Goal: Task Accomplishment & Management: Use online tool/utility

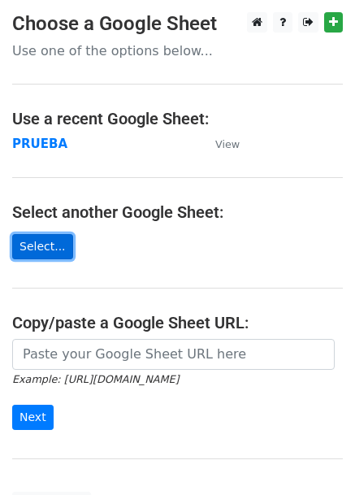
click at [33, 243] on link "Select..." at bounding box center [42, 246] width 61 height 25
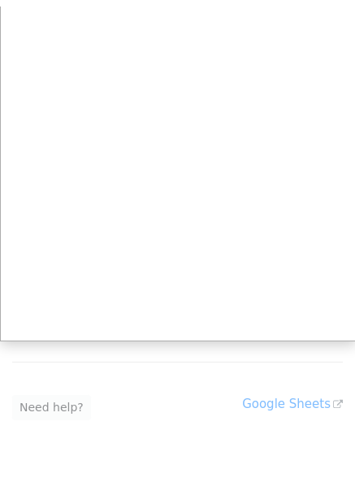
scroll to position [107, 0]
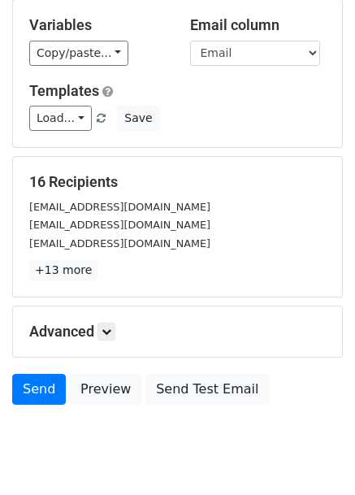
scroll to position [197, 0]
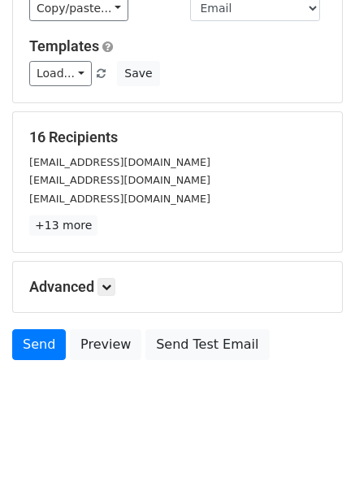
click at [99, 278] on h5 "Advanced" at bounding box center [177, 287] width 297 height 18
click at [110, 282] on icon at bounding box center [107, 287] width 10 height 10
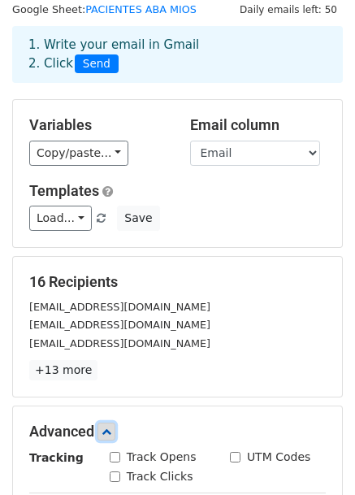
scroll to position [0, 0]
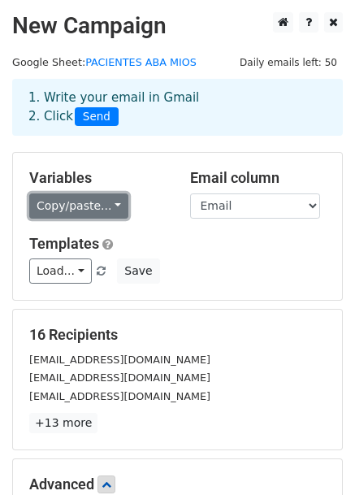
click at [98, 204] on link "Copy/paste..." at bounding box center [78, 205] width 99 height 25
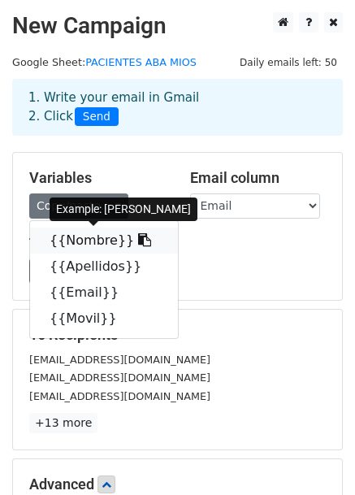
click at [86, 235] on link "{{Nombre}}" at bounding box center [104, 241] width 148 height 26
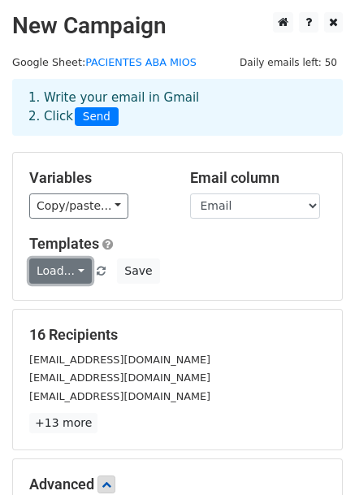
click at [72, 272] on link "Load..." at bounding box center [60, 270] width 63 height 25
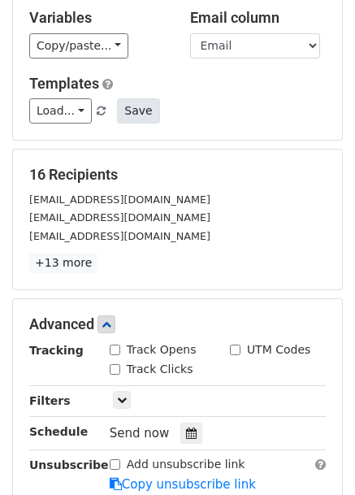
scroll to position [163, 0]
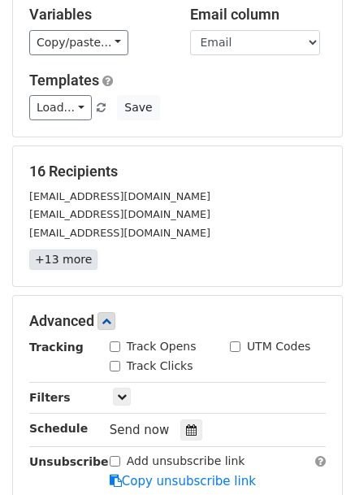
click at [76, 261] on link "+13 more" at bounding box center [63, 259] width 68 height 20
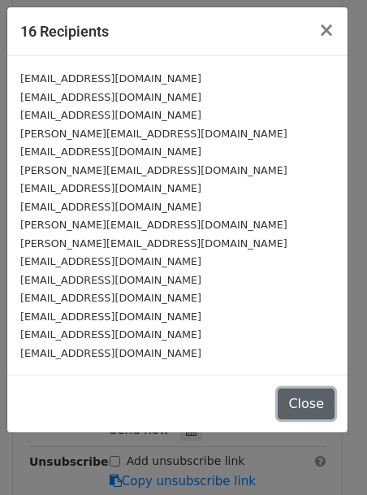
click at [304, 403] on button "Close" at bounding box center [306, 403] width 57 height 31
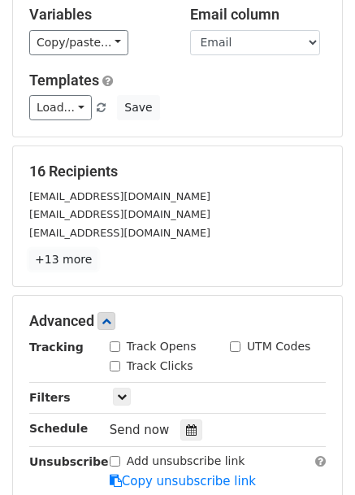
scroll to position [0, 0]
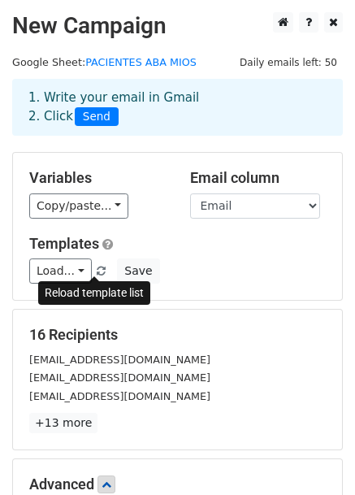
click at [97, 271] on span at bounding box center [101, 272] width 9 height 11
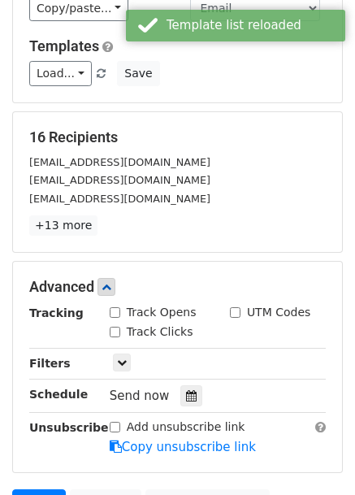
scroll to position [198, 0]
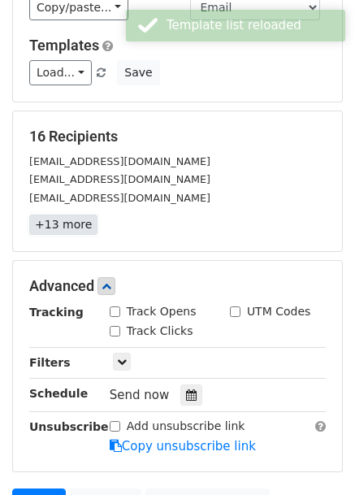
click at [62, 223] on link "+13 more" at bounding box center [63, 225] width 68 height 20
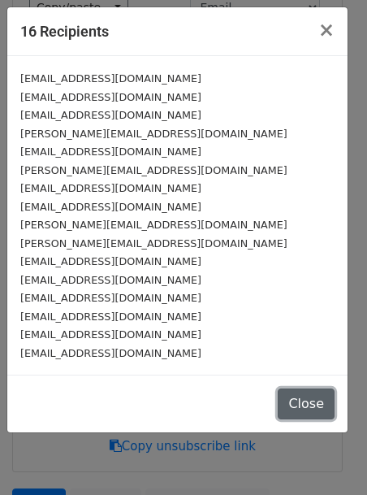
click at [306, 399] on button "Close" at bounding box center [306, 403] width 57 height 31
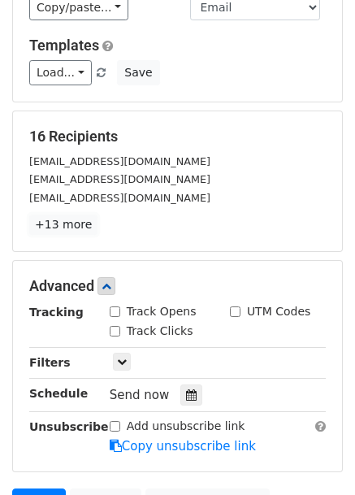
scroll to position [0, 0]
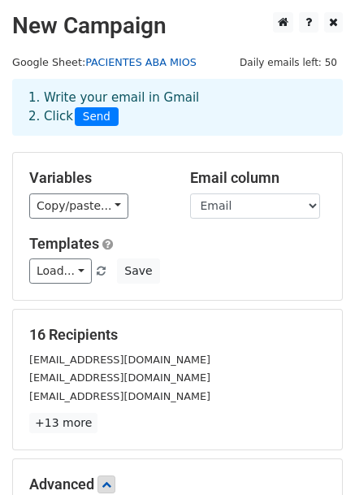
click at [119, 63] on link "PACIENTES ABA MIOS" at bounding box center [140, 62] width 111 height 12
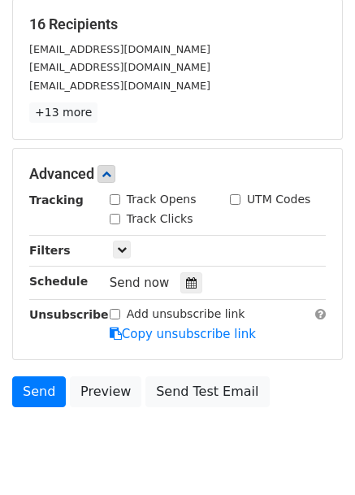
scroll to position [356, 0]
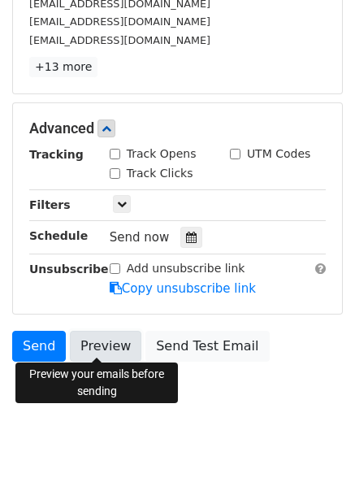
click at [85, 347] on link "Preview" at bounding box center [106, 346] width 72 height 31
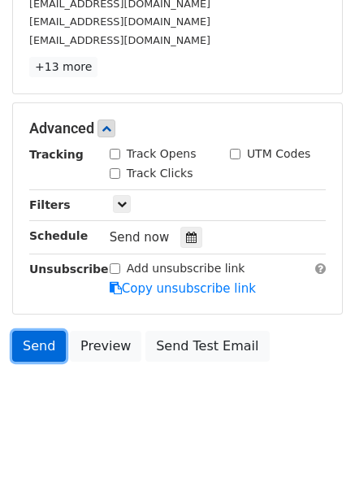
click at [42, 340] on link "Send" at bounding box center [39, 346] width 54 height 31
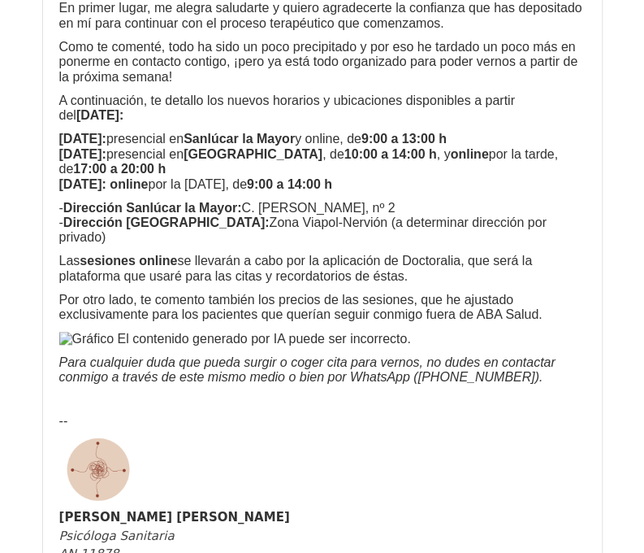
scroll to position [4193, 0]
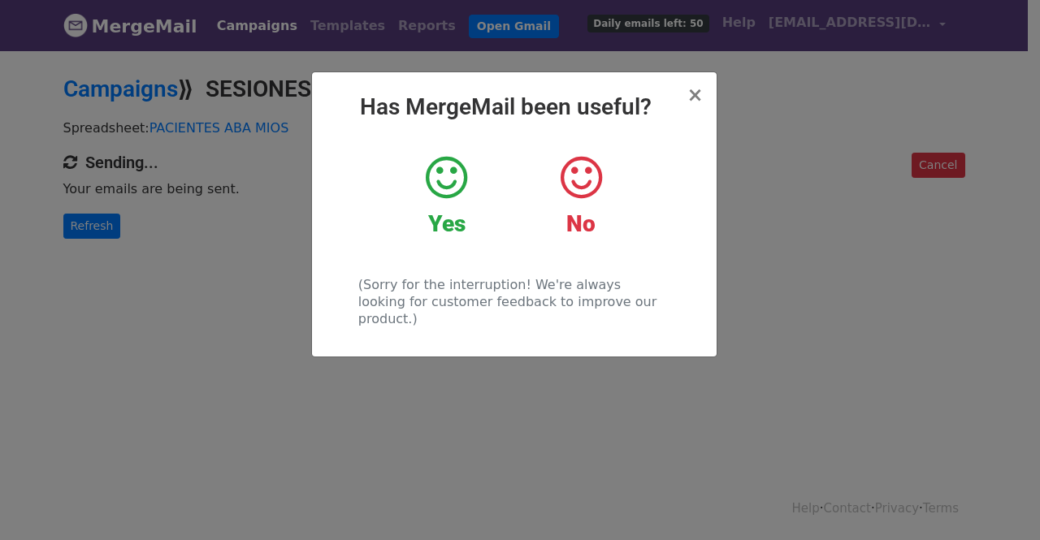
click at [447, 189] on icon at bounding box center [446, 178] width 41 height 49
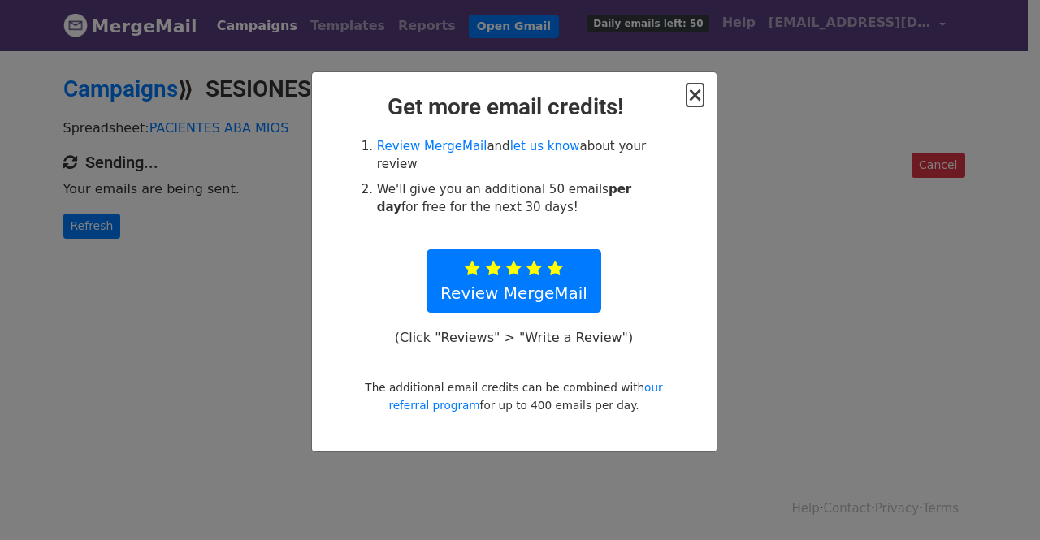
click at [697, 97] on span "×" at bounding box center [695, 95] width 16 height 23
